Goal: Check status: Check status

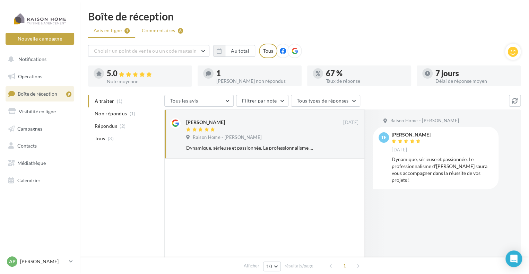
click at [162, 31] on span "Commentaires" at bounding box center [158, 30] width 33 height 7
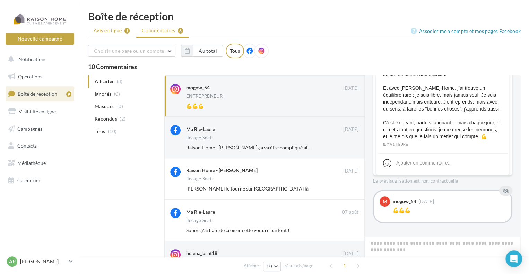
click at [105, 28] on span "Avis en ligne" at bounding box center [108, 30] width 28 height 7
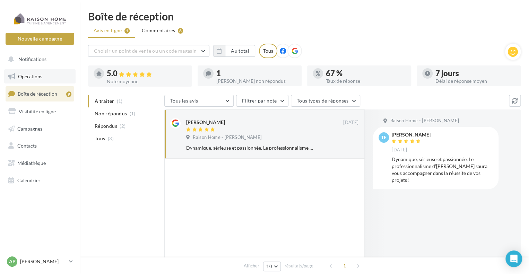
click at [32, 78] on span "Opérations" at bounding box center [30, 77] width 24 height 6
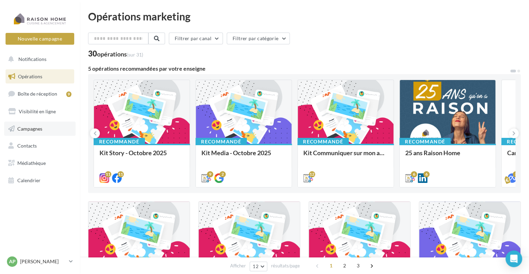
click at [27, 127] on span "Campagnes" at bounding box center [29, 129] width 25 height 6
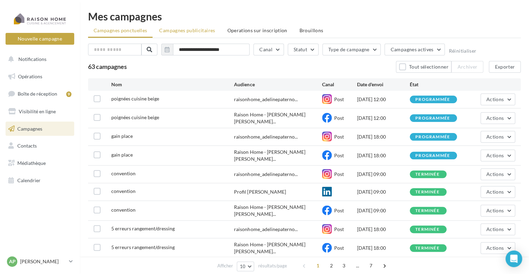
click at [201, 31] on span "Campagnes publicitaires" at bounding box center [187, 30] width 56 height 6
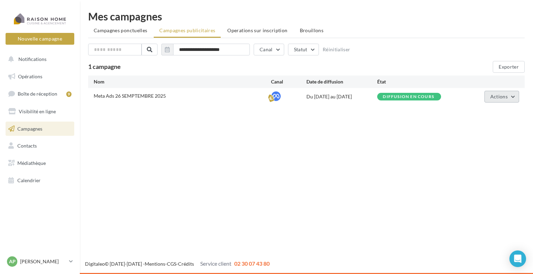
click at [500, 97] on span "Actions" at bounding box center [498, 97] width 17 height 6
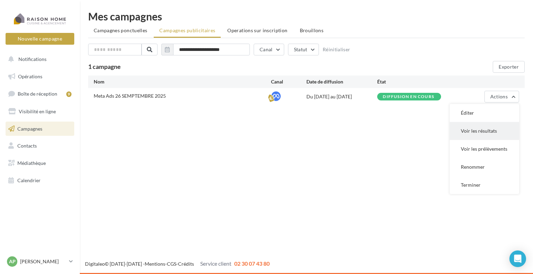
click at [478, 130] on button "Voir les résultats" at bounding box center [484, 131] width 69 height 18
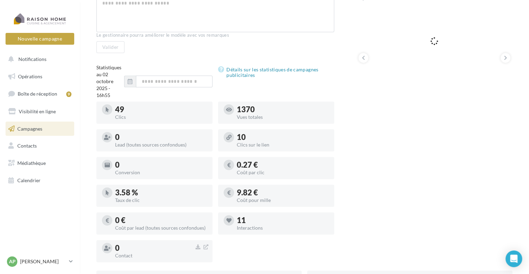
scroll to position [139, 0]
